Goal: Connect with others: Find contact information

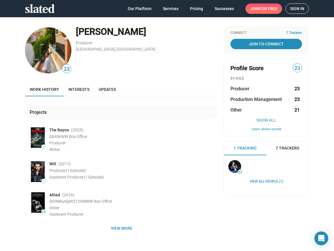
click at [61, 50] on img at bounding box center [48, 50] width 46 height 46
click at [80, 96] on link "Interests" at bounding box center [79, 90] width 30 height 14
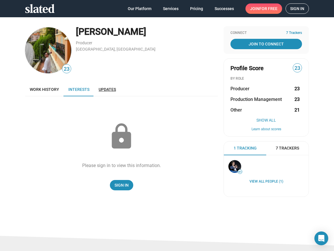
click at [104, 92] on span "Updates" at bounding box center [106, 89] width 17 height 5
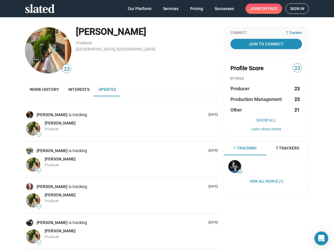
drag, startPoint x: 147, startPoint y: 30, endPoint x: 74, endPoint y: 28, distance: 72.6
click at [76, 28] on div "[PERSON_NAME]" at bounding box center [147, 32] width 142 height 12
copy div "[PERSON_NAME]"
